Goal: Transaction & Acquisition: Obtain resource

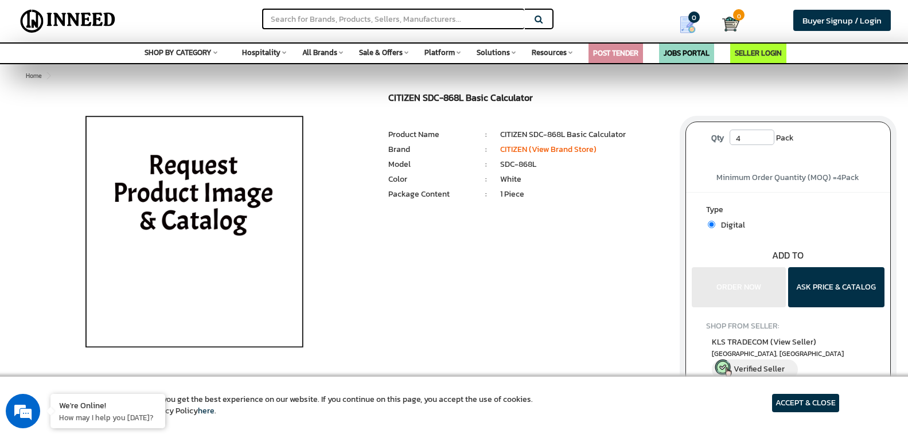
click at [757, 138] on input "4" at bounding box center [752, 137] width 45 height 15
click at [237, 185] on img at bounding box center [194, 236] width 268 height 287
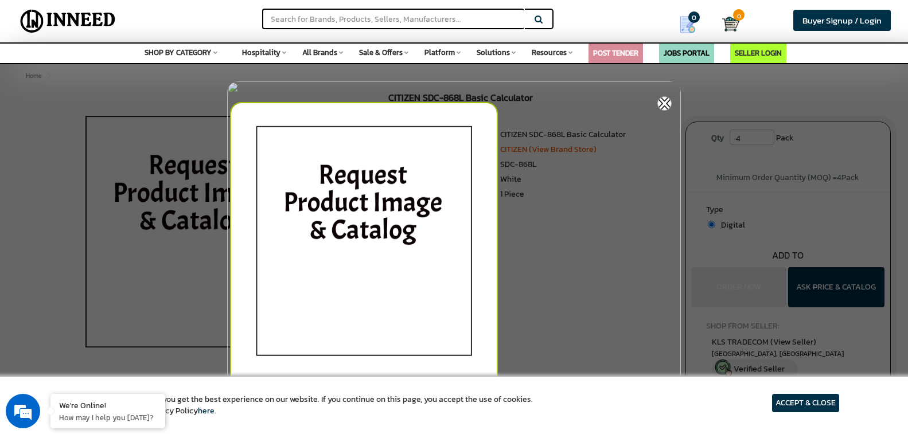
click at [383, 164] on img at bounding box center [364, 245] width 268 height 287
click at [349, 201] on img at bounding box center [364, 245] width 268 height 287
click at [667, 101] on img at bounding box center [664, 103] width 14 height 14
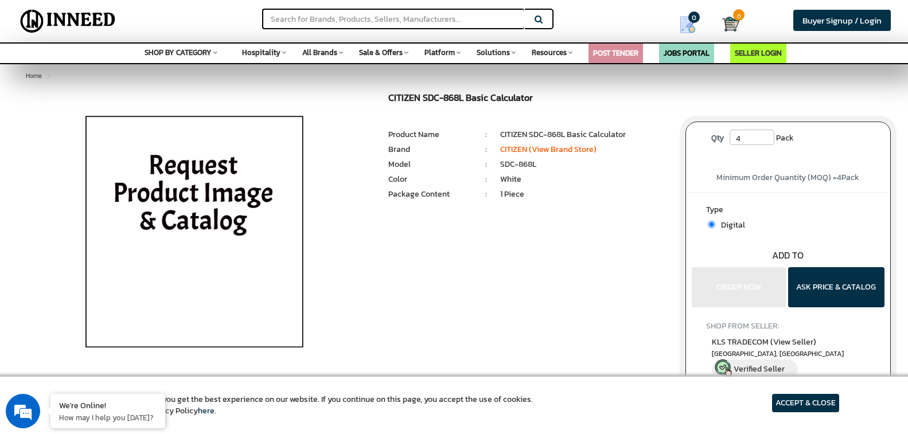
click at [801, 406] on article "ACCEPT & CLOSE" at bounding box center [805, 403] width 67 height 18
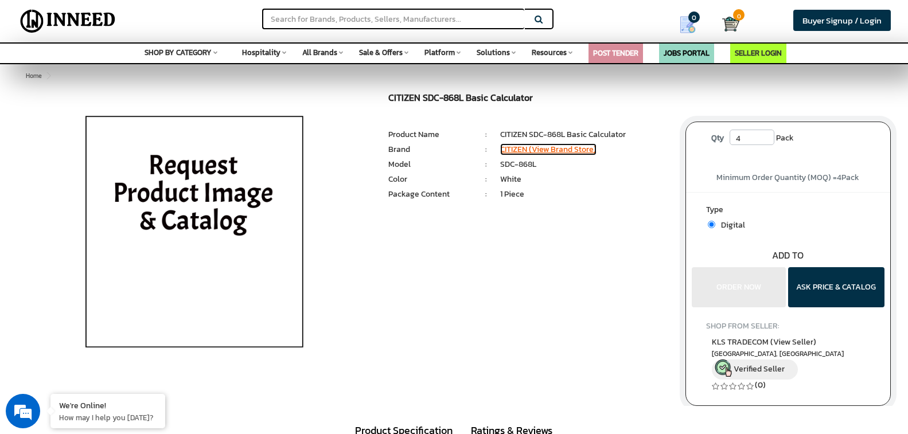
click at [537, 151] on link "CITIZEN (View Brand Store)" at bounding box center [548, 149] width 96 height 12
click at [759, 139] on input "4" at bounding box center [752, 137] width 45 height 15
click at [766, 140] on input "4" at bounding box center [752, 137] width 45 height 15
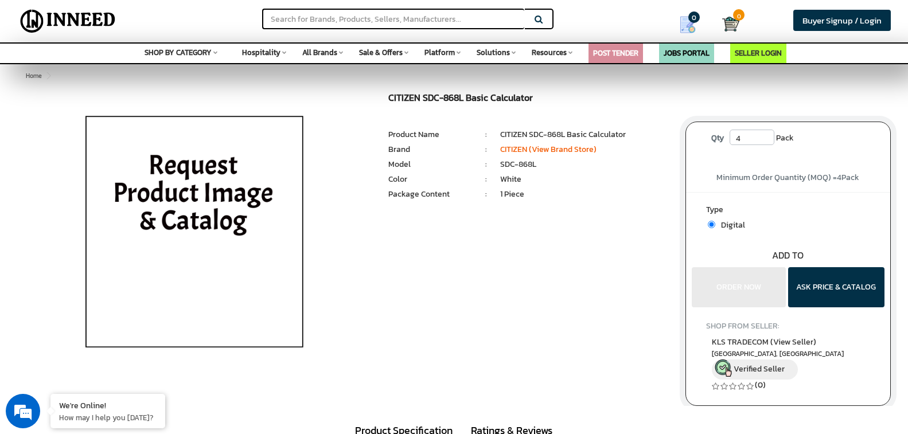
click at [766, 142] on input "4" at bounding box center [752, 137] width 45 height 15
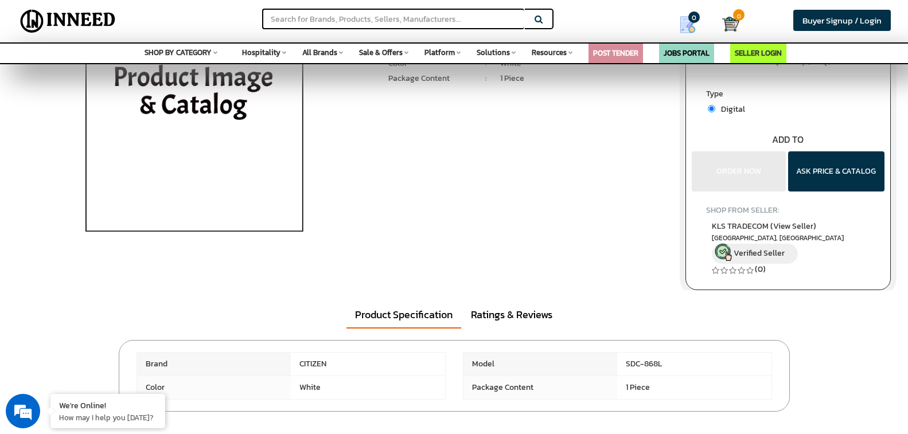
scroll to position [118, 0]
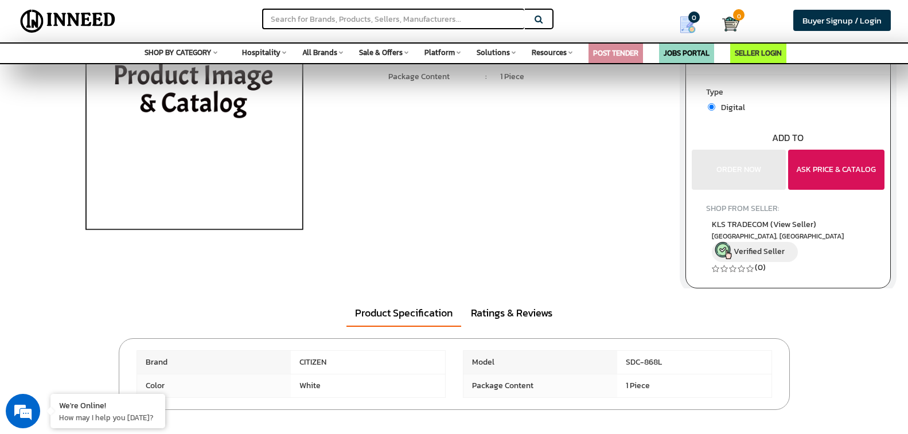
click at [818, 169] on button "ASK PRICE & CATALOG" at bounding box center [836, 170] width 96 height 40
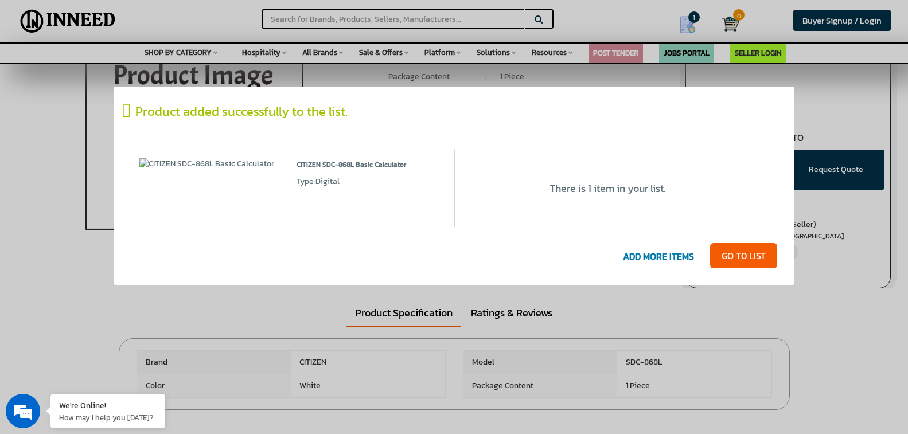
click at [127, 110] on icon at bounding box center [128, 111] width 13 height 17
click at [724, 254] on link "GO T0 LIST" at bounding box center [743, 255] width 67 height 25
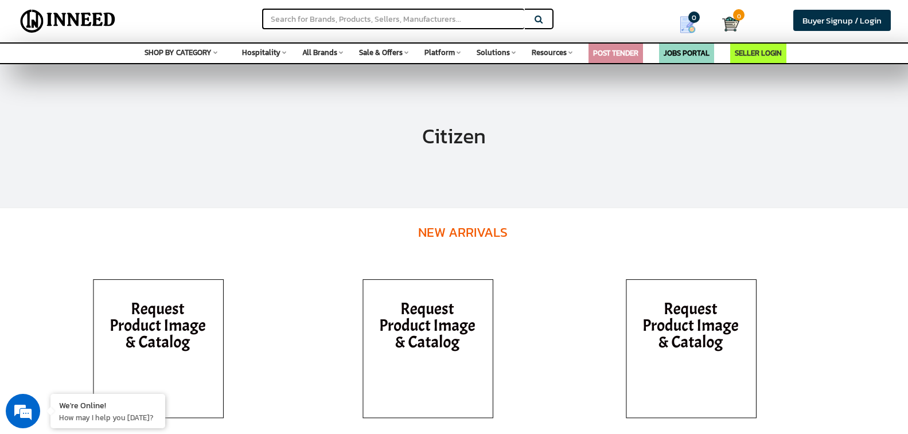
click at [453, 325] on img at bounding box center [428, 352] width 161 height 172
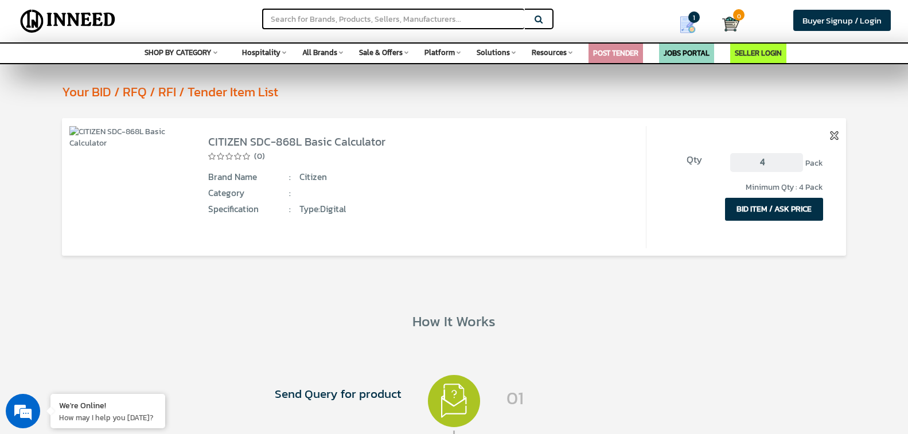
click at [501, 175] on span "Citizen" at bounding box center [423, 177] width 249 height 13
